Goal: Transaction & Acquisition: Purchase product/service

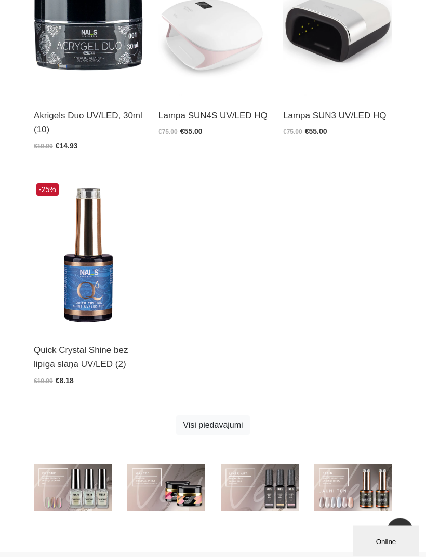
scroll to position [794, 0]
click at [229, 425] on link "Visi piedāvājumi" at bounding box center [212, 426] width 73 height 20
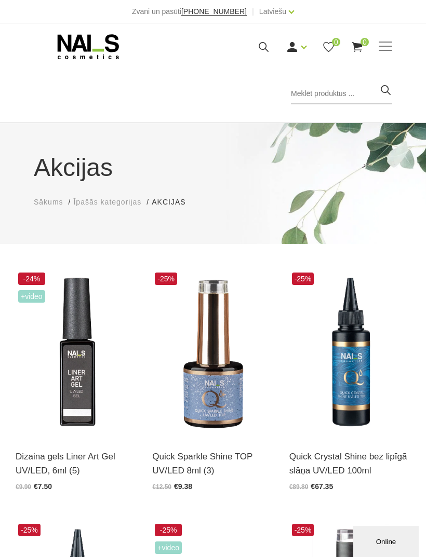
click at [391, 43] on span at bounding box center [386, 47] width 14 height 10
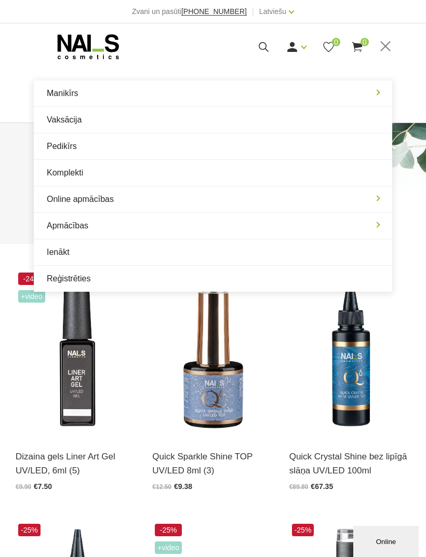
click at [214, 54] on div "Manikīrs Gēllakas Bāzes, topi un praimeri Geli un akrigeli Nagu dizains Manikīr…" at bounding box center [213, 47] width 358 height 26
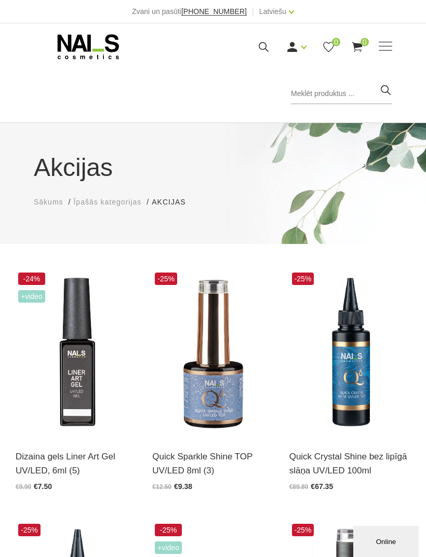
click at [110, 57] on icon at bounding box center [88, 47] width 109 height 26
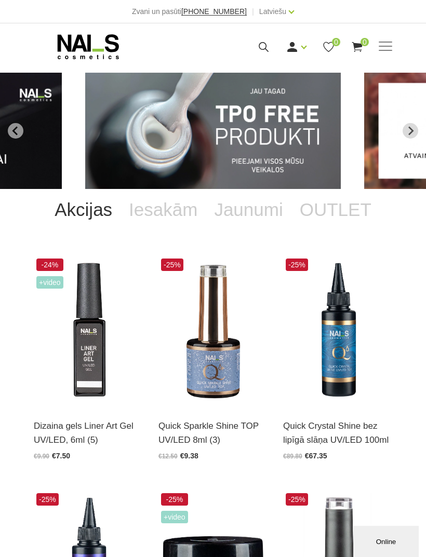
click at [331, 206] on link "OUTLET" at bounding box center [335, 210] width 88 height 42
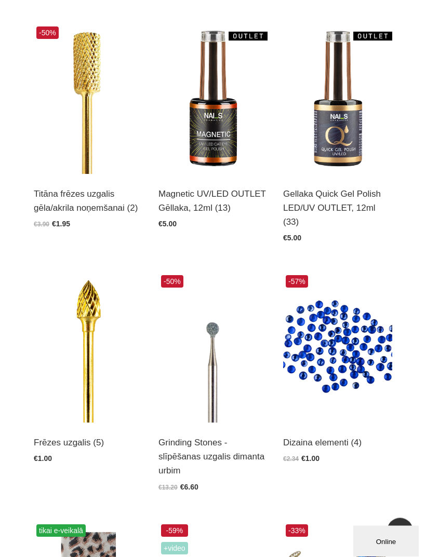
scroll to position [232, 0]
click at [326, 154] on img at bounding box center [337, 99] width 109 height 150
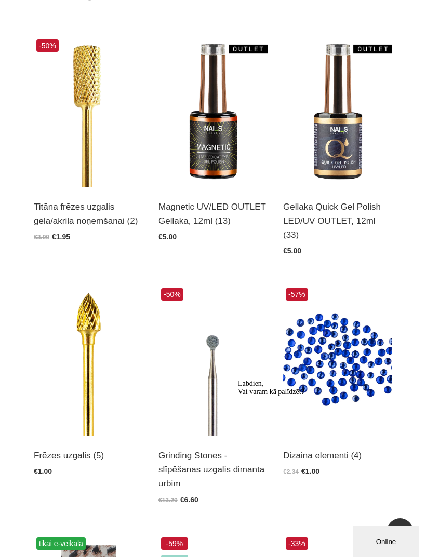
scroll to position [219, 0]
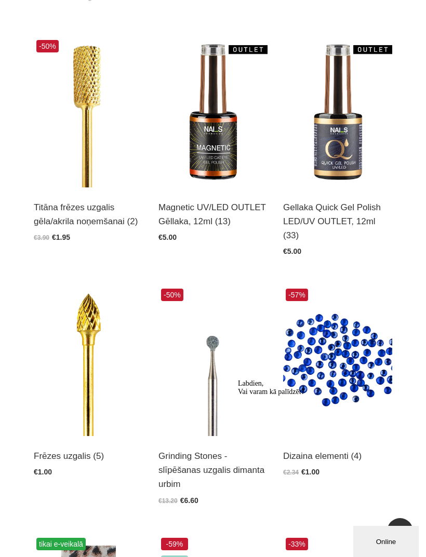
click at [216, 153] on img at bounding box center [212, 112] width 109 height 150
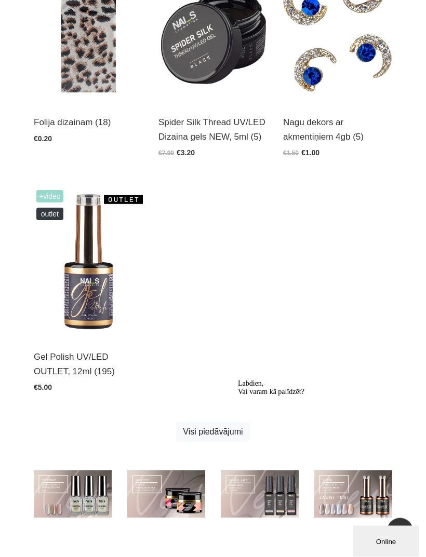
scroll to position [804, 0]
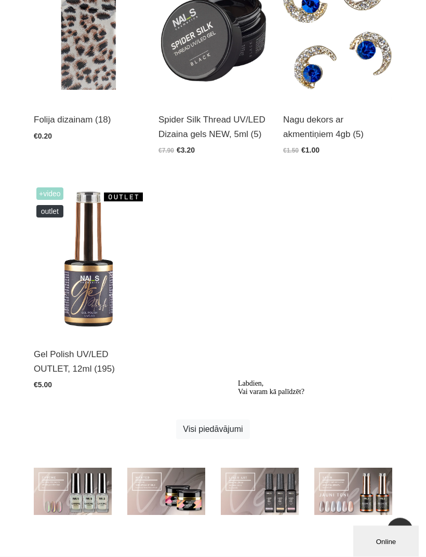
click at [230, 420] on link "Visi piedāvājumi" at bounding box center [212, 430] width 73 height 20
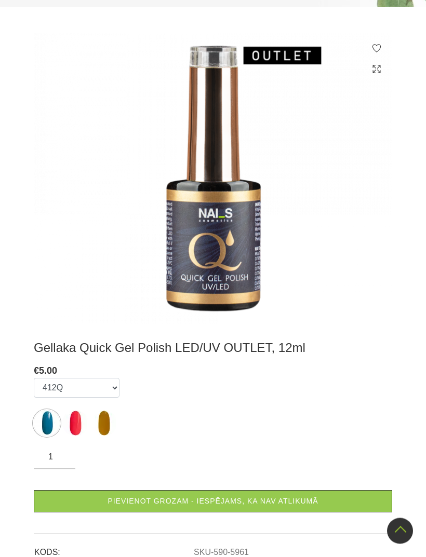
scroll to position [235, 0]
click at [80, 428] on img at bounding box center [75, 423] width 26 height 26
select select "6495"
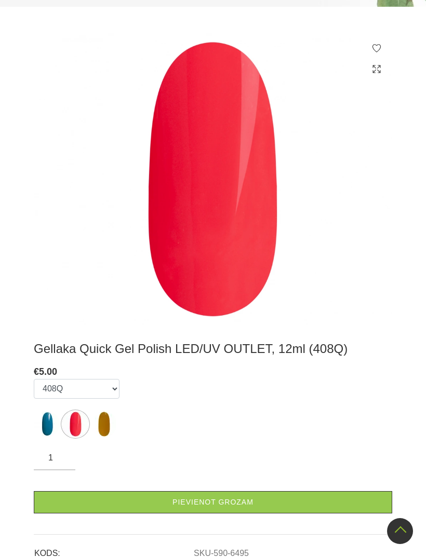
click at [257, 505] on link "Pievienot grozam" at bounding box center [213, 502] width 358 height 22
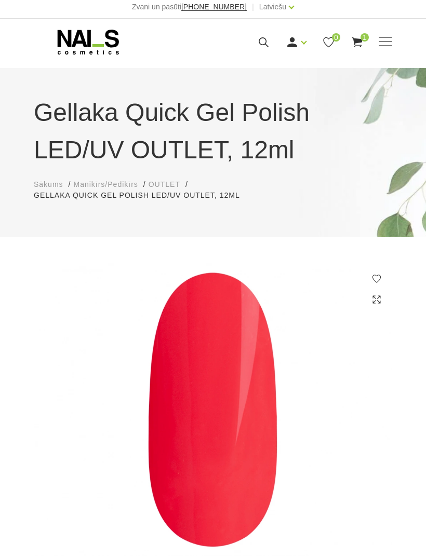
scroll to position [0, 0]
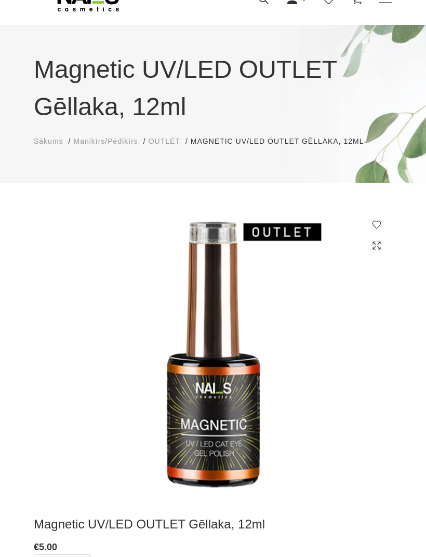
scroll to position [45, 0]
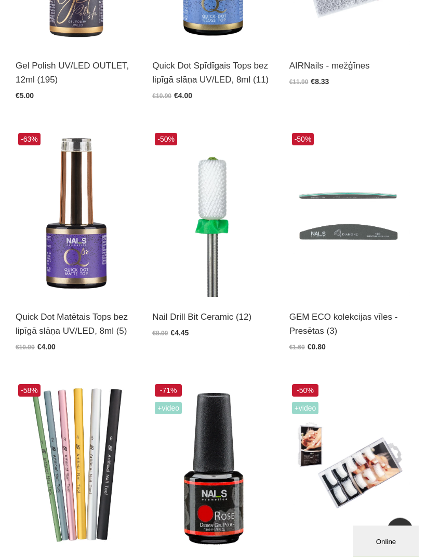
scroll to position [1145, 0]
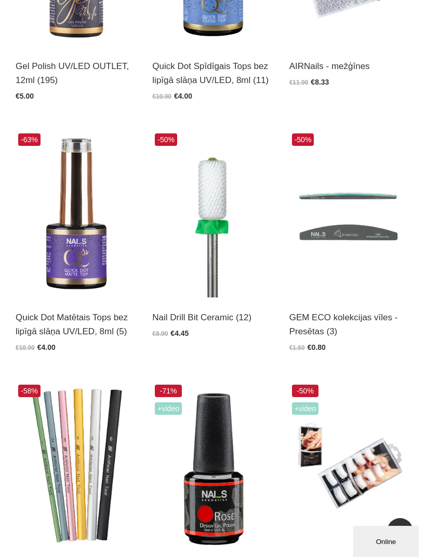
click at [99, 259] on img at bounding box center [76, 214] width 121 height 167
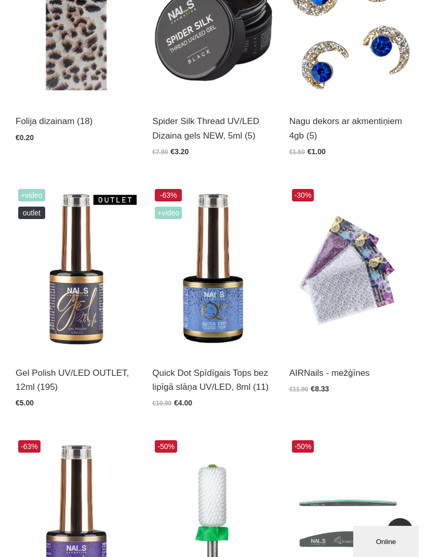
scroll to position [834, 0]
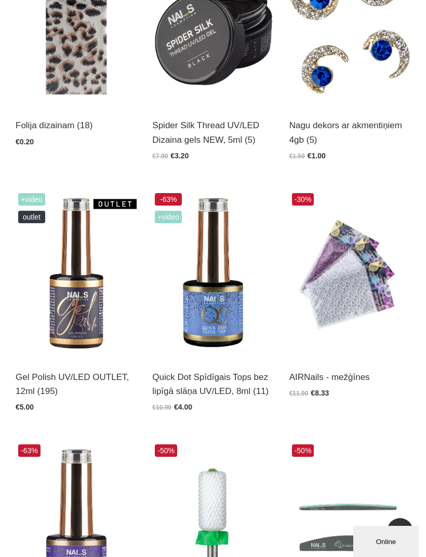
click at [91, 323] on img at bounding box center [76, 274] width 121 height 167
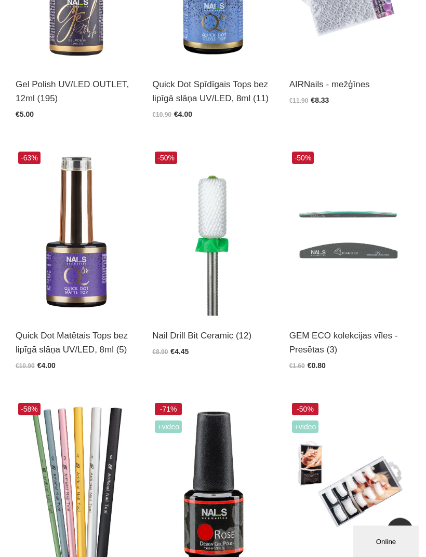
scroll to position [1128, 0]
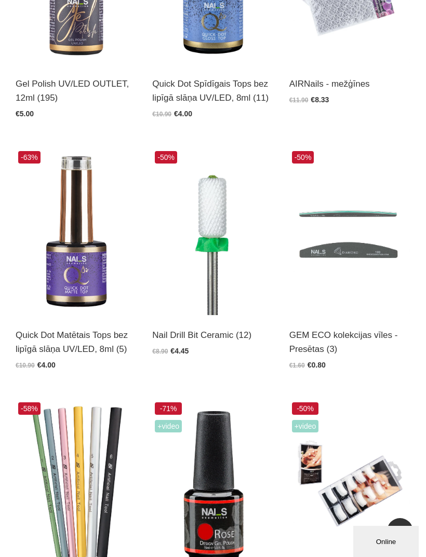
click at [87, 292] on img at bounding box center [76, 232] width 121 height 167
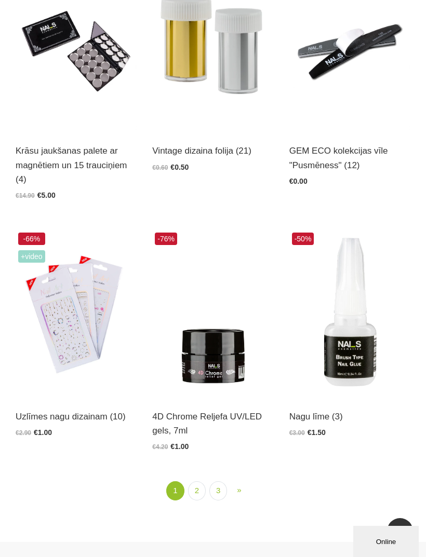
scroll to position [1818, 0]
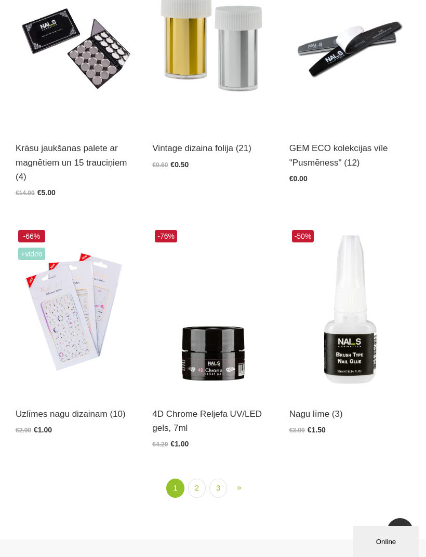
click at [199, 484] on link "2" at bounding box center [197, 488] width 18 height 19
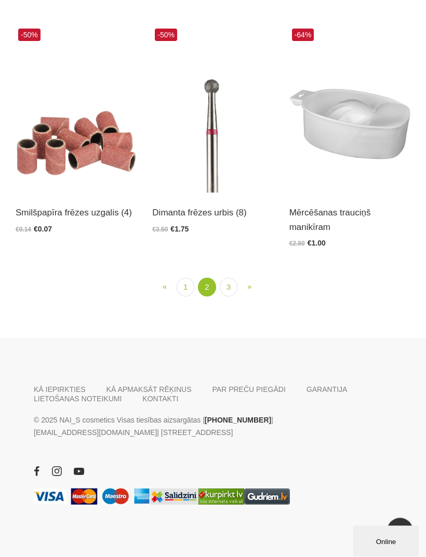
scroll to position [1905, 0]
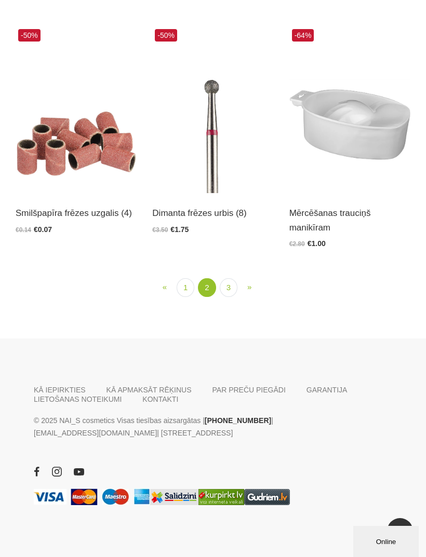
click at [232, 298] on link "3" at bounding box center [229, 287] width 18 height 19
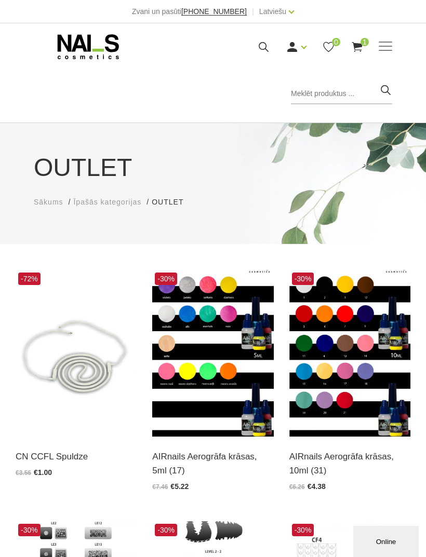
click at [355, 42] on icon at bounding box center [357, 47] width 13 height 13
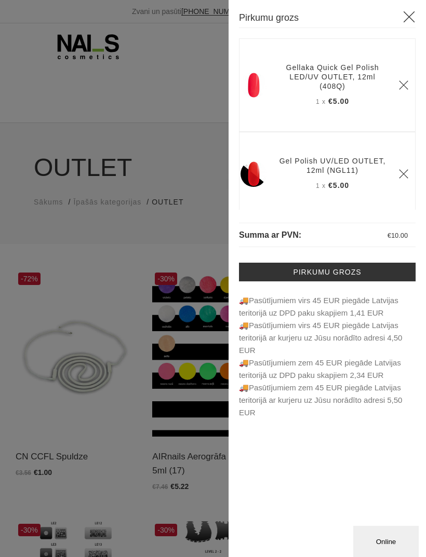
click at [412, 15] on icon at bounding box center [409, 16] width 13 height 13
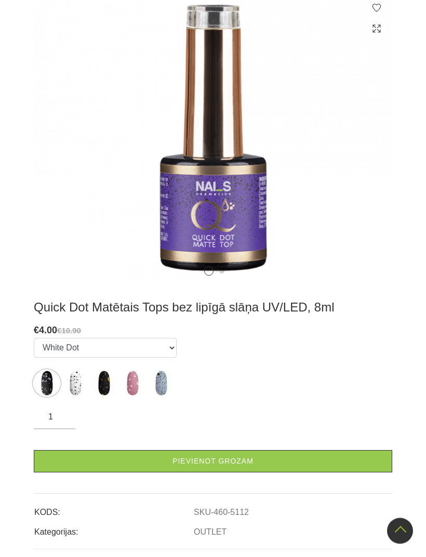
scroll to position [276, 0]
click at [168, 377] on img at bounding box center [161, 383] width 26 height 26
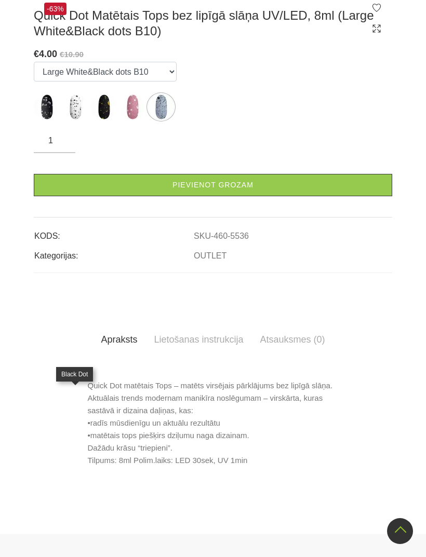
click at [75, 120] on img at bounding box center [75, 107] width 26 height 26
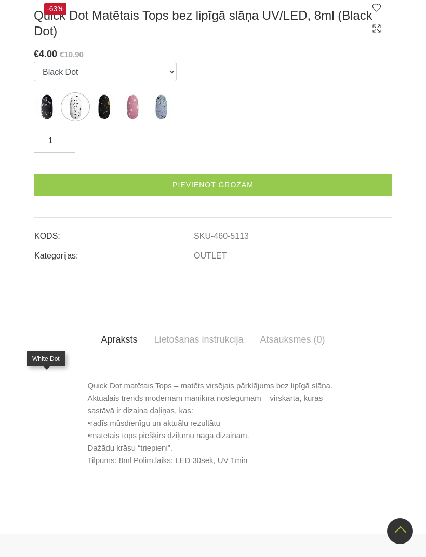
click at [52, 120] on img at bounding box center [47, 107] width 26 height 26
click at [99, 120] on img at bounding box center [104, 107] width 26 height 26
select select "5133"
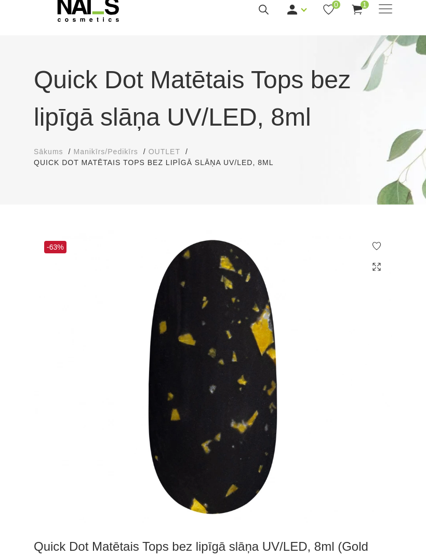
scroll to position [0, 0]
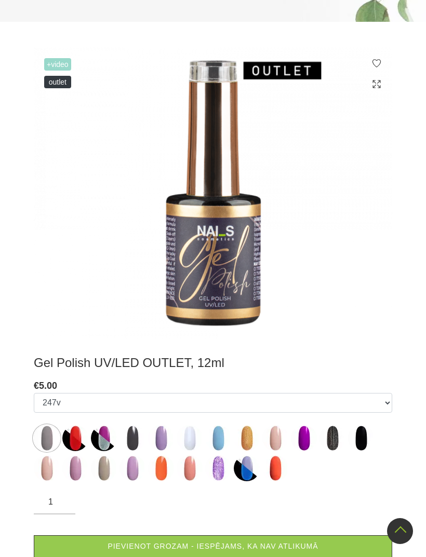
scroll to position [198, 0]
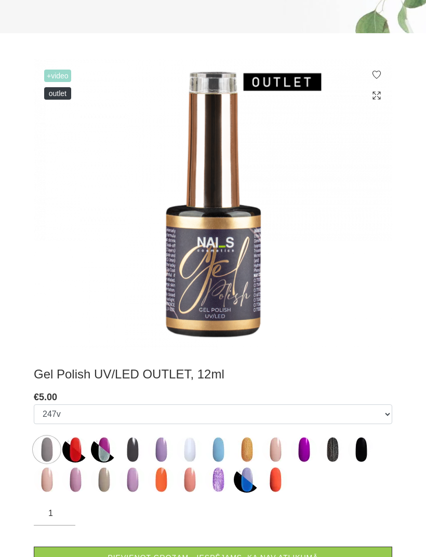
click at [336, 437] on img at bounding box center [332, 450] width 26 height 26
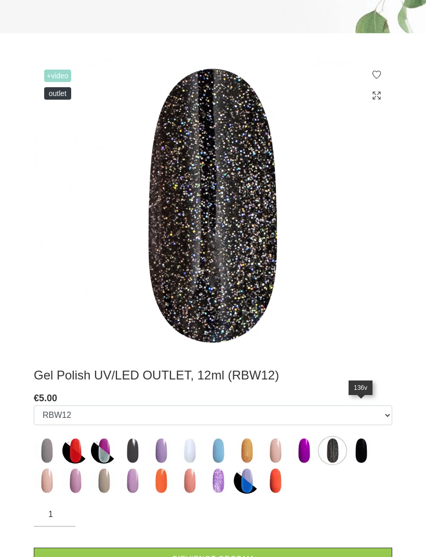
click at [354, 438] on img at bounding box center [361, 451] width 26 height 26
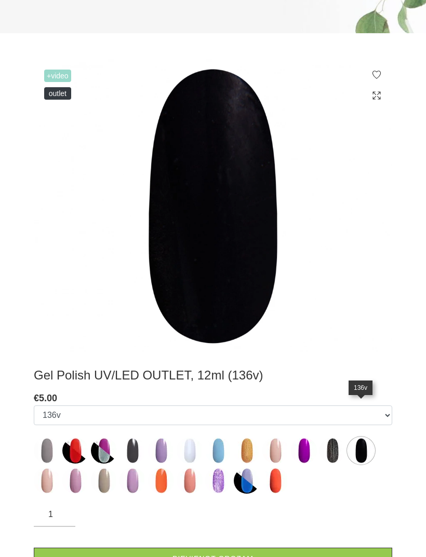
click at [193, 438] on img at bounding box center [190, 451] width 26 height 26
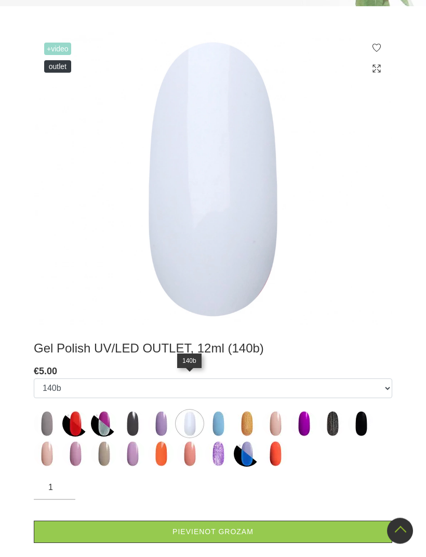
scroll to position [225, 0]
click at [165, 411] on img at bounding box center [161, 424] width 26 height 26
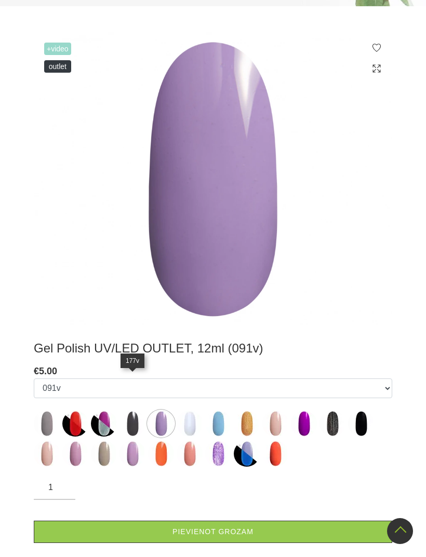
click at [134, 411] on img at bounding box center [132, 424] width 26 height 26
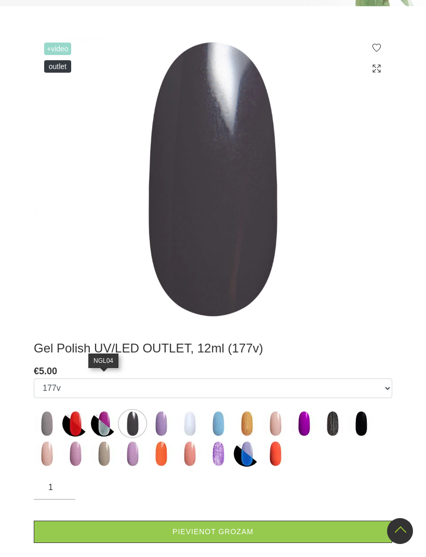
click at [108, 411] on img at bounding box center [104, 424] width 26 height 26
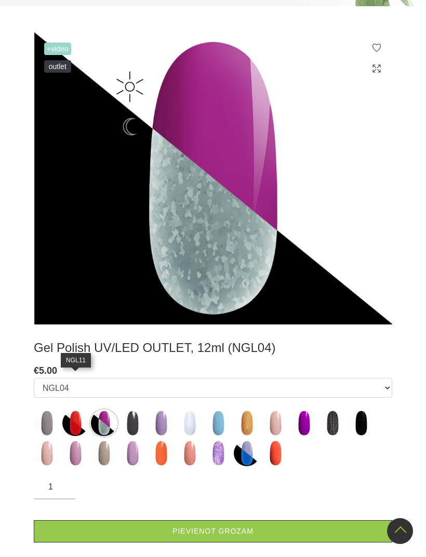
click at [73, 410] on img at bounding box center [75, 423] width 26 height 26
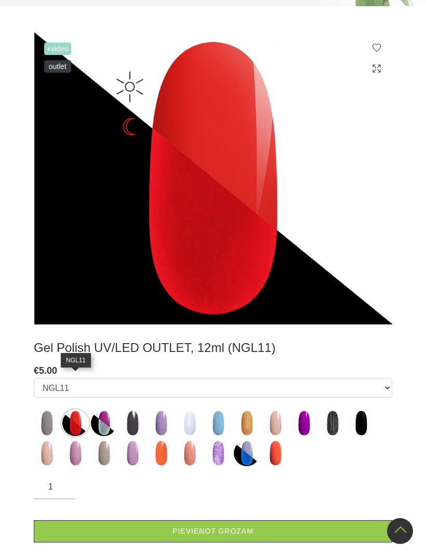
click at [81, 441] on img at bounding box center [75, 454] width 26 height 26
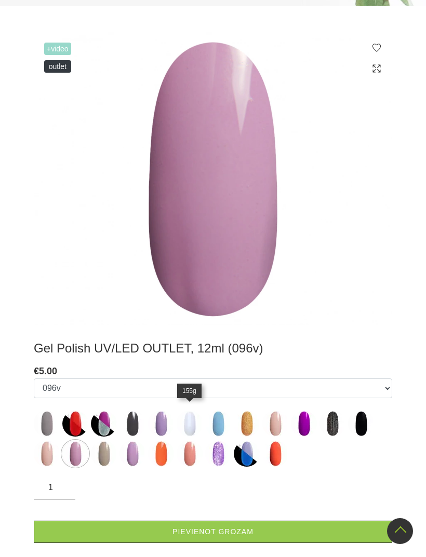
click at [193, 441] on img at bounding box center [190, 454] width 26 height 26
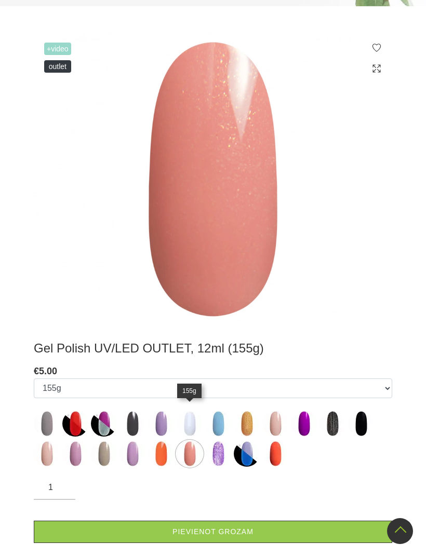
click at [249, 441] on img at bounding box center [247, 454] width 26 height 26
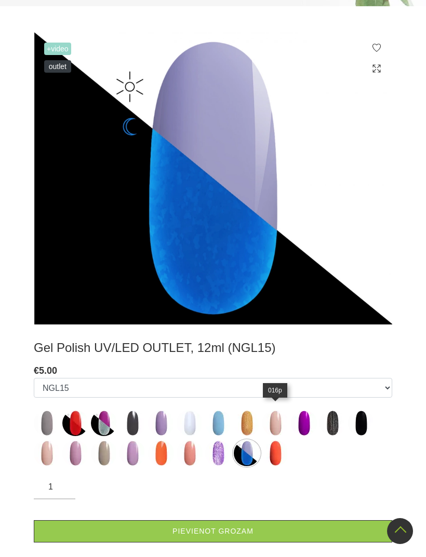
click at [281, 441] on img at bounding box center [275, 454] width 26 height 26
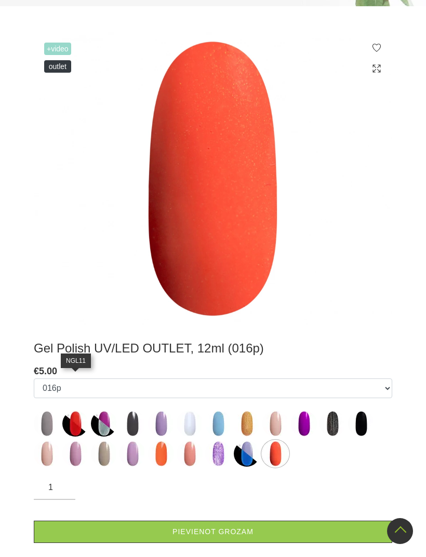
click at [83, 411] on img at bounding box center [75, 424] width 26 height 26
select select "6460"
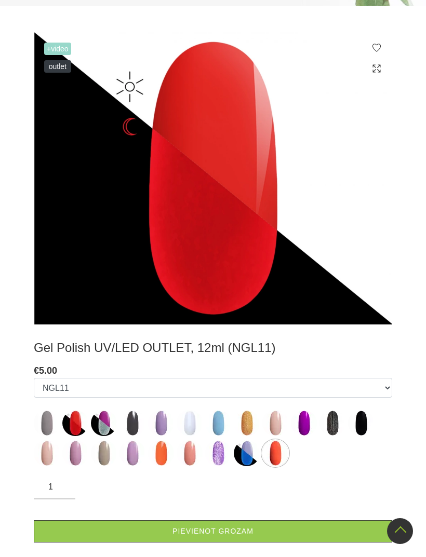
click at [319, 521] on link "Pievienot grozam" at bounding box center [213, 532] width 358 height 22
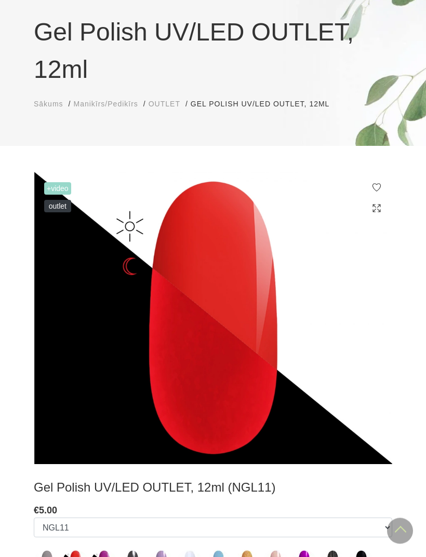
scroll to position [0, 0]
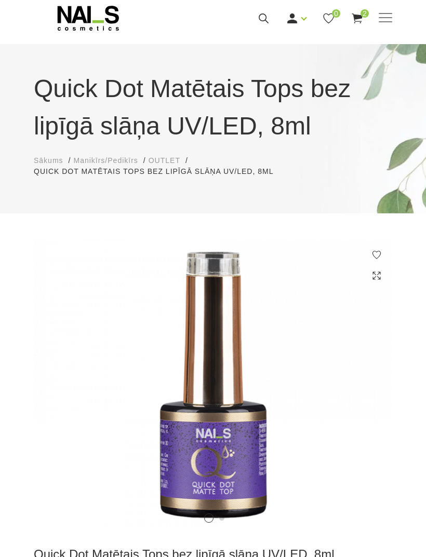
scroll to position [31, 0]
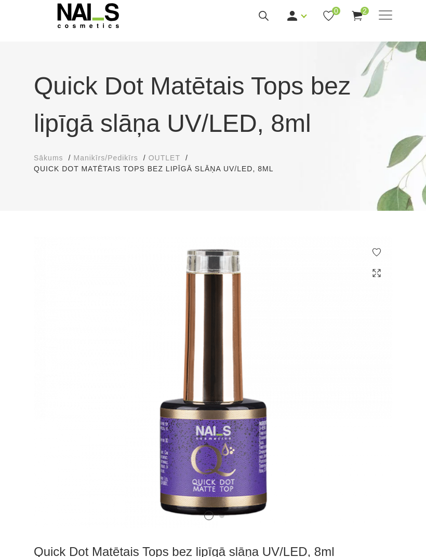
click at [289, 148] on div "Quick Dot Matētais Tops bez lipīgā slāņa UV/LED, 8ml Sākums Manikīrs/Pedikīrs O…" at bounding box center [213, 121] width 374 height 107
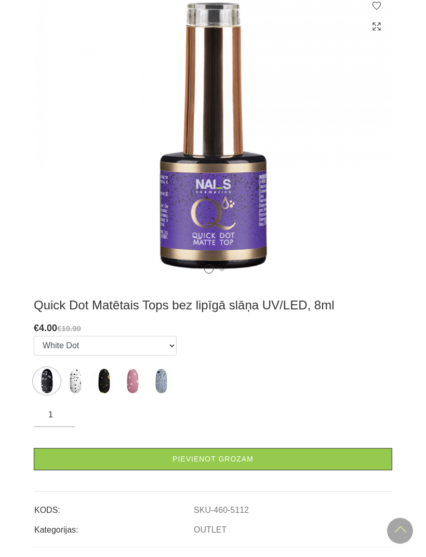
scroll to position [0, 0]
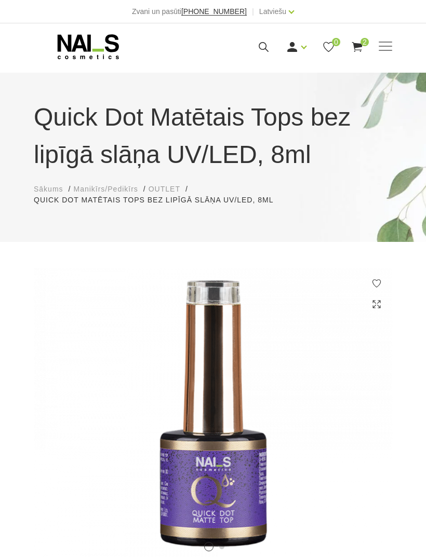
click at [319, 174] on div "Quick Dot Matētais Tops bez lipīgā slāņa UV/LED, 8ml Sākums Manikīrs/Pedikīrs O…" at bounding box center [213, 152] width 374 height 107
click at [323, 175] on div "Quick Dot Matētais Tops bez lipīgā slāņa UV/LED, 8ml Sākums Manikīrs/Pedikīrs O…" at bounding box center [213, 152] width 374 height 107
click at [325, 177] on div "Quick Dot Matētais Tops bez lipīgā slāņa UV/LED, 8ml Sākums Manikīrs/Pedikīrs O…" at bounding box center [213, 152] width 374 height 107
